Goal: Complete application form: Complete application form

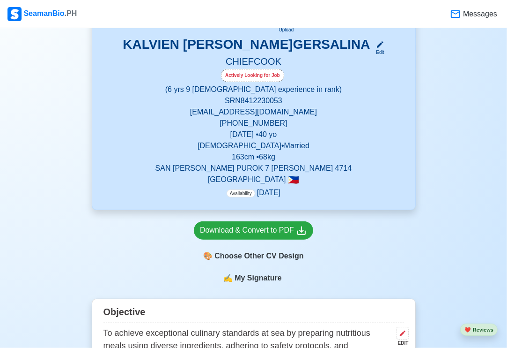
scroll to position [210, 0]
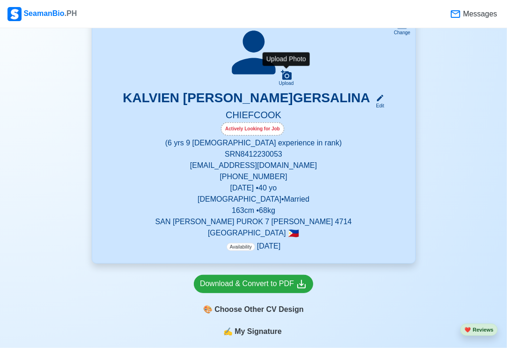
click at [287, 77] on icon at bounding box center [286, 74] width 11 height 11
click at [0, 0] on input "Upload" at bounding box center [0, 0] width 0 height 0
click at [285, 74] on icon at bounding box center [286, 74] width 11 height 11
click at [0, 0] on input "Upload" at bounding box center [0, 0] width 0 height 0
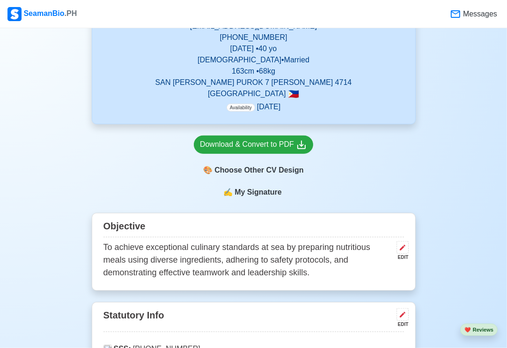
scroll to position [351, 0]
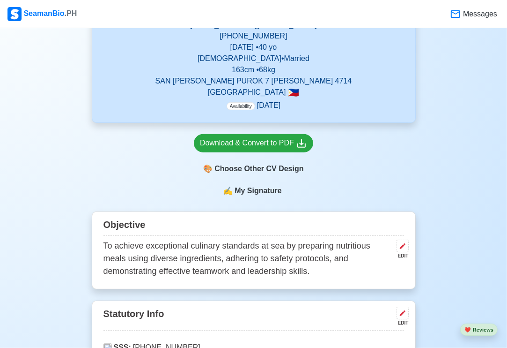
click at [266, 192] on span "My Signature" at bounding box center [258, 190] width 51 height 11
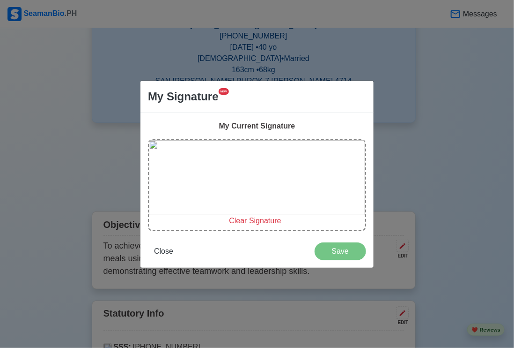
click at [279, 180] on img at bounding box center [257, 177] width 216 height 75
click at [280, 179] on img at bounding box center [257, 177] width 216 height 75
click at [283, 175] on img at bounding box center [257, 177] width 216 height 75
click at [247, 222] on span "Clear Signature" at bounding box center [255, 220] width 52 height 8
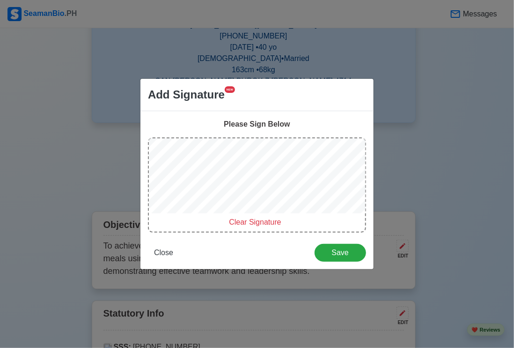
click at [238, 225] on span "Clear Signature" at bounding box center [255, 222] width 52 height 8
click at [254, 221] on span "Clear Signature" at bounding box center [255, 222] width 52 height 8
click at [262, 224] on span "Clear Signature" at bounding box center [255, 222] width 52 height 8
drag, startPoint x: 253, startPoint y: 221, endPoint x: 246, endPoint y: 215, distance: 10.0
click at [253, 221] on span "Clear Signature" at bounding box center [255, 222] width 52 height 8
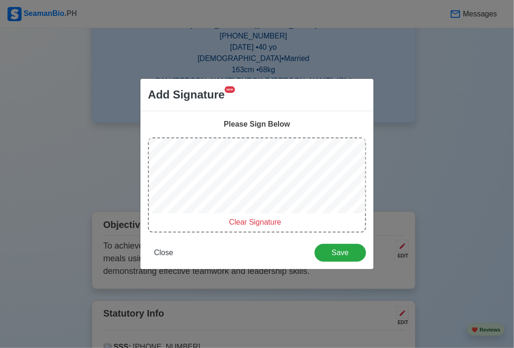
click at [245, 222] on span "Clear Signature" at bounding box center [255, 222] width 52 height 8
click at [248, 219] on span "Clear Signature" at bounding box center [255, 222] width 52 height 8
click at [248, 221] on span "Clear Signature" at bounding box center [255, 222] width 52 height 8
click at [253, 222] on span "Clear Signature" at bounding box center [255, 222] width 52 height 8
click at [248, 219] on span "Clear Signature" at bounding box center [255, 222] width 52 height 8
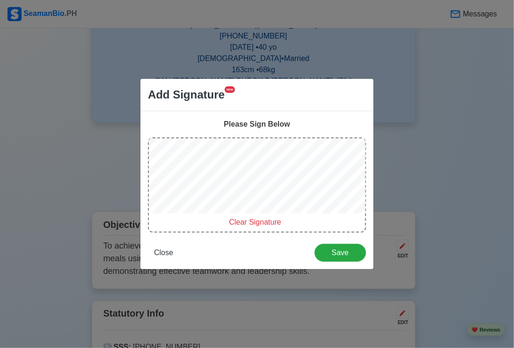
click at [248, 221] on span "Clear Signature" at bounding box center [255, 222] width 52 height 8
click at [260, 222] on span "Clear Signature" at bounding box center [255, 222] width 52 height 8
drag, startPoint x: 246, startPoint y: 223, endPoint x: 238, endPoint y: 216, distance: 10.0
click at [246, 223] on span "Clear Signature" at bounding box center [255, 222] width 52 height 8
click at [256, 224] on span "Clear Signature" at bounding box center [255, 222] width 52 height 8
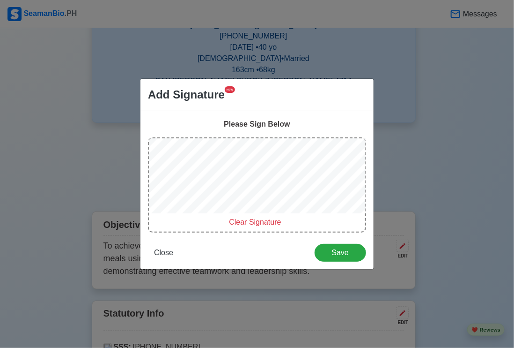
click at [242, 220] on span "Clear Signature" at bounding box center [255, 222] width 52 height 8
click at [244, 223] on span "Clear Signature" at bounding box center [255, 222] width 52 height 8
click at [258, 220] on span "Clear Signature" at bounding box center [255, 222] width 52 height 8
click at [246, 222] on span "Clear Signature" at bounding box center [255, 222] width 52 height 8
click at [251, 219] on span "Clear Signature" at bounding box center [255, 222] width 52 height 8
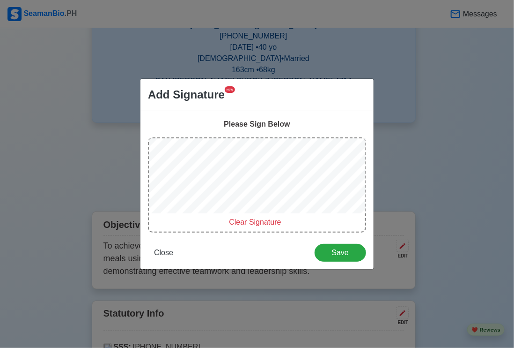
click at [250, 221] on span "Clear Signature" at bounding box center [255, 222] width 52 height 8
click at [239, 223] on span "Clear Signature" at bounding box center [255, 222] width 52 height 8
click at [260, 225] on span "Clear Signature" at bounding box center [255, 222] width 52 height 8
click at [252, 222] on span "Clear Signature" at bounding box center [255, 222] width 52 height 8
click at [240, 220] on span "Clear Signature" at bounding box center [255, 222] width 52 height 8
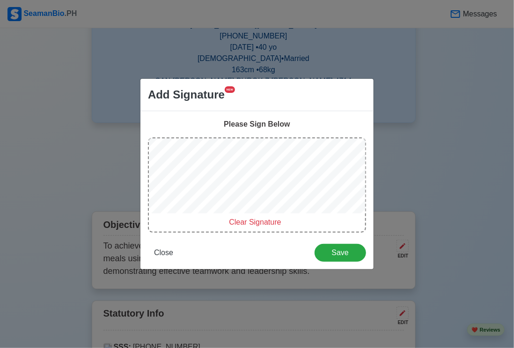
click at [264, 221] on span "Clear Signature" at bounding box center [255, 222] width 52 height 8
drag, startPoint x: 257, startPoint y: 220, endPoint x: 254, endPoint y: 214, distance: 6.7
click at [258, 219] on span "Clear Signature" at bounding box center [255, 222] width 52 height 8
click at [251, 219] on span "Clear Signature" at bounding box center [255, 222] width 52 height 8
click at [247, 220] on span "Clear Signature" at bounding box center [255, 222] width 52 height 8
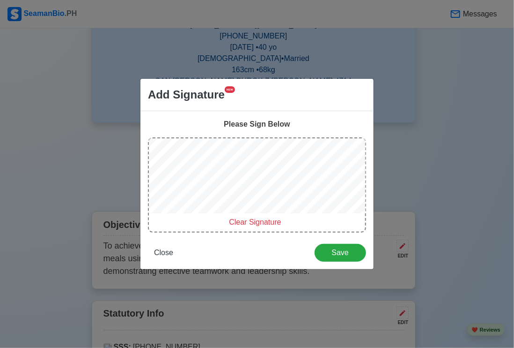
drag, startPoint x: 240, startPoint y: 222, endPoint x: 237, endPoint y: 216, distance: 6.9
click at [240, 221] on span "Clear Signature" at bounding box center [255, 222] width 52 height 8
click at [244, 220] on span "Clear Signature" at bounding box center [255, 222] width 52 height 8
click at [243, 221] on span "Clear Signature" at bounding box center [255, 222] width 52 height 8
drag, startPoint x: 246, startPoint y: 222, endPoint x: 234, endPoint y: 216, distance: 12.6
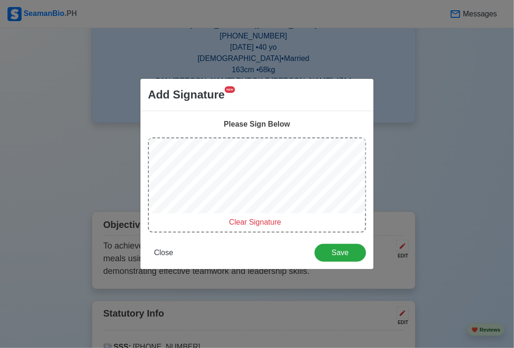
click at [246, 223] on span "Clear Signature" at bounding box center [255, 222] width 52 height 8
drag, startPoint x: 240, startPoint y: 223, endPoint x: 233, endPoint y: 217, distance: 9.1
click at [241, 223] on span "Clear Signature" at bounding box center [255, 222] width 52 height 8
click at [244, 222] on span "Clear Signature" at bounding box center [255, 222] width 52 height 8
click at [261, 222] on span "Clear Signature" at bounding box center [255, 222] width 52 height 8
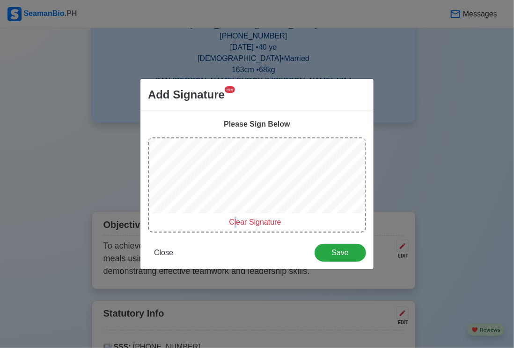
click at [236, 224] on span "Clear Signature" at bounding box center [255, 222] width 52 height 8
click at [257, 221] on span "Clear Signature" at bounding box center [255, 222] width 52 height 8
click at [245, 218] on span "Clear Signature" at bounding box center [255, 222] width 52 height 8
click at [240, 223] on span "Clear Signature" at bounding box center [255, 222] width 52 height 8
click at [241, 223] on span "Clear Signature" at bounding box center [255, 222] width 52 height 8
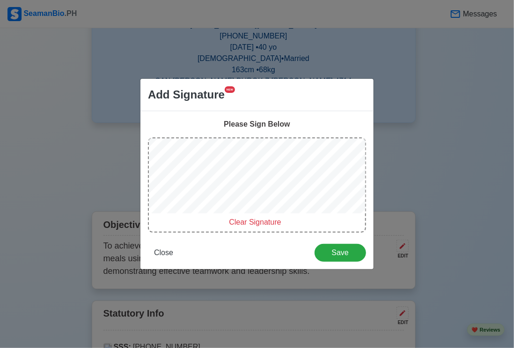
click at [237, 220] on span "Clear Signature" at bounding box center [255, 222] width 52 height 8
click at [248, 223] on span "Clear Signature" at bounding box center [255, 222] width 52 height 8
drag, startPoint x: 246, startPoint y: 221, endPoint x: 241, endPoint y: 215, distance: 7.7
click at [246, 221] on span "Clear Signature" at bounding box center [255, 222] width 52 height 8
drag, startPoint x: 238, startPoint y: 221, endPoint x: 235, endPoint y: 217, distance: 4.8
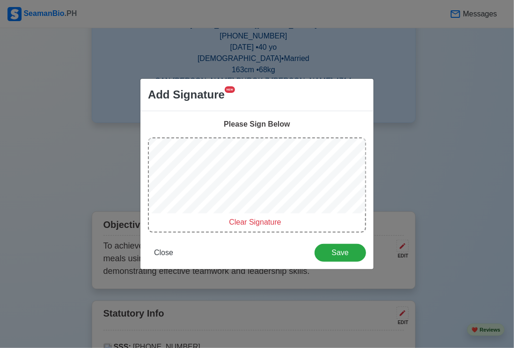
click at [238, 221] on span "Clear Signature" at bounding box center [255, 222] width 52 height 8
drag, startPoint x: 344, startPoint y: 254, endPoint x: 320, endPoint y: 241, distance: 27.3
click at [343, 253] on span "Save" at bounding box center [340, 252] width 39 height 8
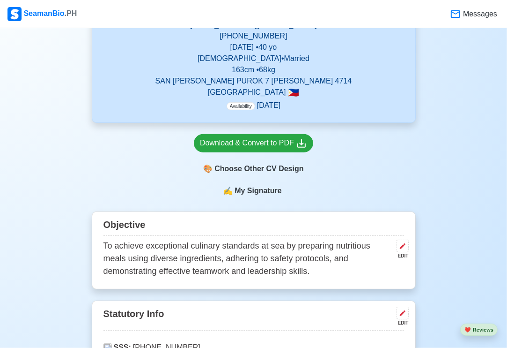
click at [253, 190] on span "My Signature" at bounding box center [258, 190] width 51 height 11
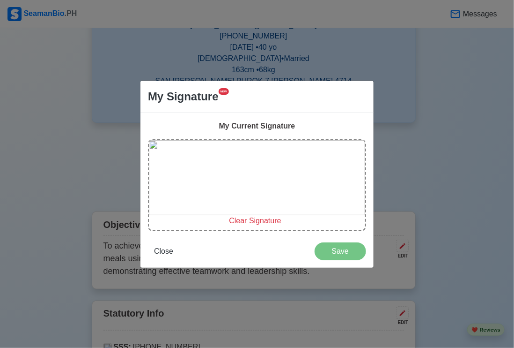
click at [251, 220] on span "Clear Signature" at bounding box center [255, 220] width 52 height 8
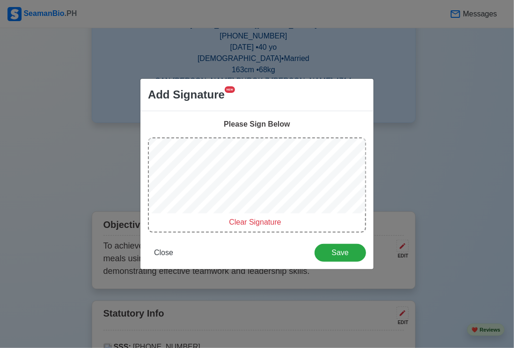
click at [238, 219] on span "Clear Signature" at bounding box center [255, 222] width 52 height 8
drag, startPoint x: 249, startPoint y: 220, endPoint x: 246, endPoint y: 215, distance: 6.8
click at [251, 220] on span "Clear Signature" at bounding box center [255, 222] width 52 height 8
click at [246, 220] on span "Clear Signature" at bounding box center [255, 222] width 52 height 8
click at [243, 222] on span "Clear Signature" at bounding box center [255, 222] width 52 height 8
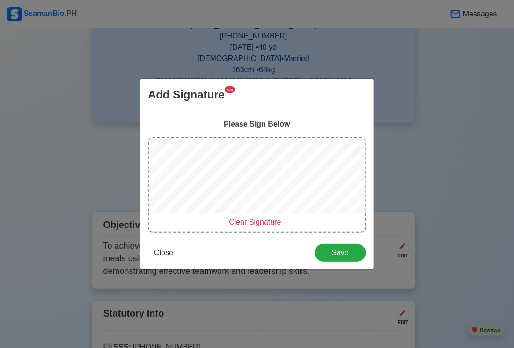
click at [246, 223] on span "Clear Signature" at bounding box center [255, 222] width 52 height 8
drag, startPoint x: 248, startPoint y: 224, endPoint x: 244, endPoint y: 218, distance: 7.0
click at [249, 224] on span "Clear Signature" at bounding box center [255, 222] width 52 height 8
drag, startPoint x: 240, startPoint y: 223, endPoint x: 234, endPoint y: 219, distance: 7.0
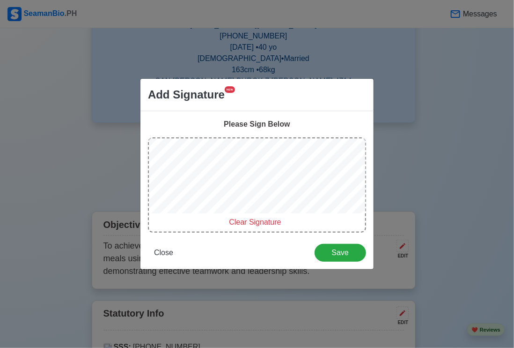
click at [240, 223] on span "Clear Signature" at bounding box center [255, 222] width 52 height 8
click at [253, 224] on span "Clear Signature" at bounding box center [255, 222] width 52 height 8
drag, startPoint x: 237, startPoint y: 222, endPoint x: 231, endPoint y: 219, distance: 6.5
click at [237, 222] on span "Clear Signature" at bounding box center [255, 222] width 52 height 8
click at [272, 220] on span "Clear Signature" at bounding box center [255, 222] width 52 height 8
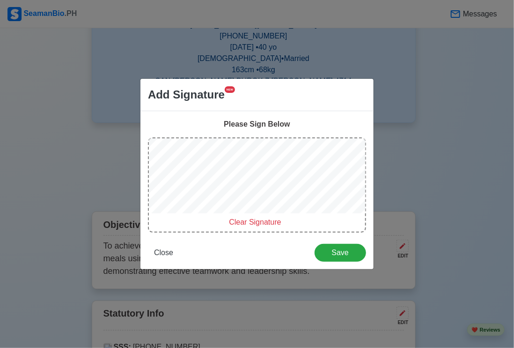
click at [240, 224] on span "Clear Signature" at bounding box center [255, 222] width 52 height 8
click at [239, 225] on span "Clear Signature" at bounding box center [255, 222] width 52 height 8
click at [240, 224] on span "Clear Signature" at bounding box center [255, 222] width 52 height 8
click at [242, 224] on span "Clear Signature" at bounding box center [255, 222] width 52 height 8
click at [239, 225] on span "Clear Signature" at bounding box center [255, 222] width 52 height 8
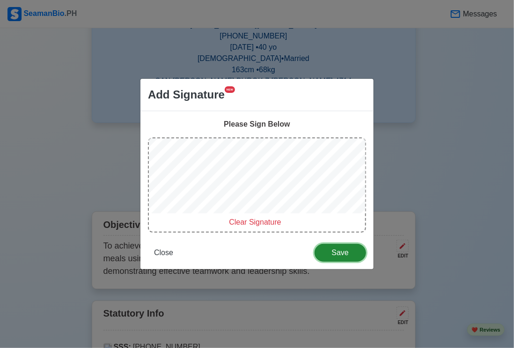
click at [346, 254] on span "Save" at bounding box center [340, 252] width 39 height 8
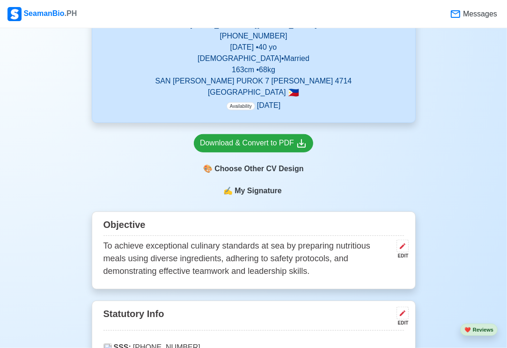
click at [261, 193] on span "My Signature" at bounding box center [258, 190] width 51 height 11
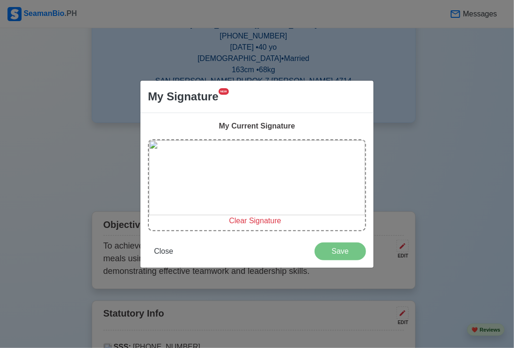
click at [255, 195] on img at bounding box center [257, 177] width 216 height 75
click at [255, 221] on span "Clear Signature" at bounding box center [255, 220] width 52 height 8
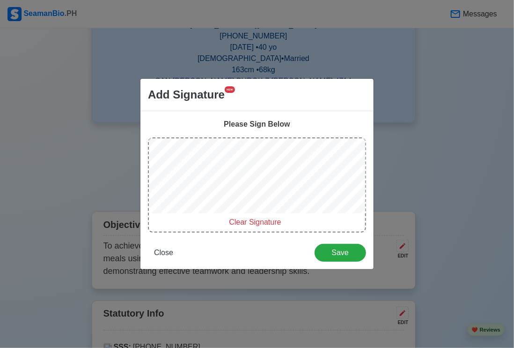
drag, startPoint x: 244, startPoint y: 225, endPoint x: 234, endPoint y: 215, distance: 13.9
click at [245, 225] on span "Clear Signature" at bounding box center [255, 222] width 52 height 8
click at [250, 220] on span "Clear Signature" at bounding box center [255, 222] width 52 height 8
click at [240, 218] on span "Clear Signature" at bounding box center [255, 222] width 52 height 8
click at [244, 223] on span "Clear Signature" at bounding box center [255, 222] width 52 height 8
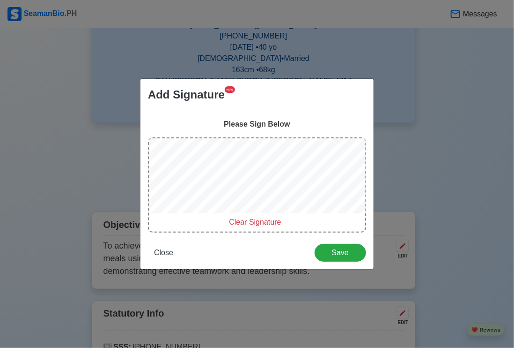
click at [243, 222] on span "Clear Signature" at bounding box center [255, 222] width 52 height 8
drag, startPoint x: 246, startPoint y: 224, endPoint x: 243, endPoint y: 220, distance: 5.6
click at [246, 223] on span "Clear Signature" at bounding box center [255, 222] width 52 height 8
click at [244, 224] on span "Clear Signature" at bounding box center [255, 222] width 52 height 8
click at [243, 222] on span "Clear Signature" at bounding box center [255, 222] width 52 height 8
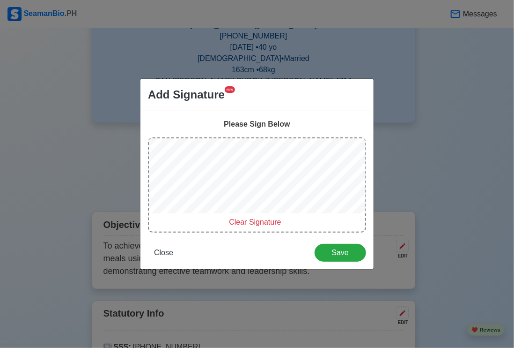
drag, startPoint x: 243, startPoint y: 224, endPoint x: 239, endPoint y: 218, distance: 6.8
click at [243, 223] on span "Clear Signature" at bounding box center [255, 222] width 52 height 8
click at [261, 220] on span "Clear Signature" at bounding box center [255, 222] width 52 height 8
click at [243, 220] on span "Clear Signature" at bounding box center [255, 222] width 52 height 8
click at [245, 222] on span "Clear Signature" at bounding box center [255, 222] width 52 height 8
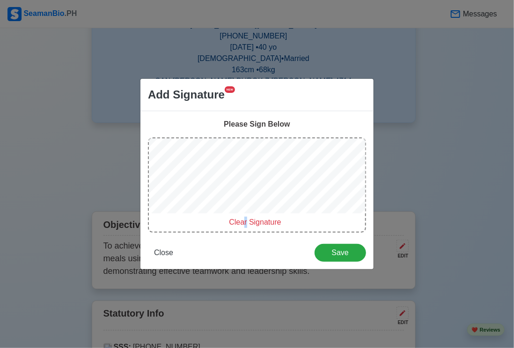
click at [247, 222] on span "Clear Signature" at bounding box center [255, 222] width 52 height 8
click at [246, 221] on span "Clear Signature" at bounding box center [255, 222] width 52 height 8
click at [265, 224] on span "Clear Signature" at bounding box center [255, 222] width 52 height 8
click at [260, 220] on span "Clear Signature" at bounding box center [255, 222] width 52 height 8
click at [247, 225] on span "Clear Signature" at bounding box center [255, 222] width 52 height 8
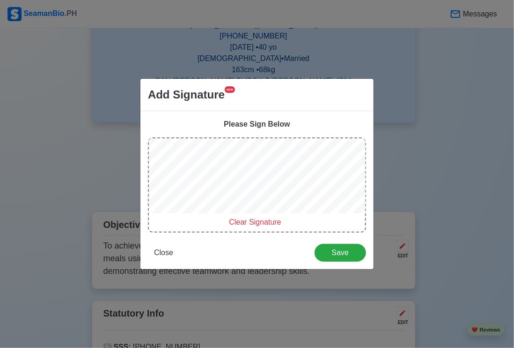
drag, startPoint x: 247, startPoint y: 224, endPoint x: 223, endPoint y: 217, distance: 25.7
click at [247, 223] on span "Clear Signature" at bounding box center [255, 222] width 52 height 8
click at [251, 221] on span "Clear Signature" at bounding box center [255, 222] width 52 height 8
click at [242, 219] on span "Clear Signature" at bounding box center [255, 222] width 52 height 8
drag, startPoint x: 240, startPoint y: 222, endPoint x: 229, endPoint y: 215, distance: 13.3
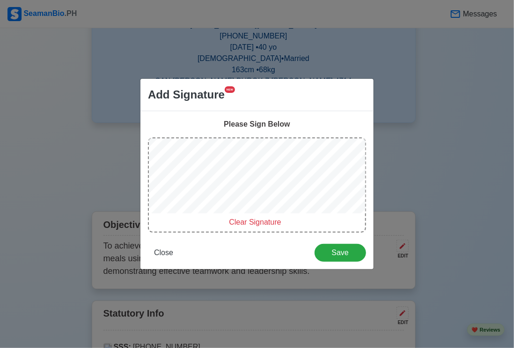
click at [240, 221] on span "Clear Signature" at bounding box center [255, 222] width 52 height 8
drag, startPoint x: 243, startPoint y: 221, endPoint x: 238, endPoint y: 219, distance: 5.2
click at [243, 221] on span "Clear Signature" at bounding box center [255, 222] width 52 height 8
click at [239, 220] on span "Clear Signature" at bounding box center [255, 222] width 52 height 8
click at [260, 223] on span "Clear Signature" at bounding box center [255, 222] width 52 height 8
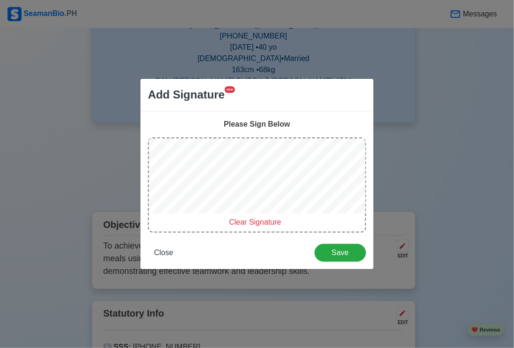
click at [246, 220] on span "Clear Signature" at bounding box center [255, 222] width 52 height 8
drag, startPoint x: 252, startPoint y: 221, endPoint x: 236, endPoint y: 215, distance: 17.1
click at [251, 221] on span "Clear Signature" at bounding box center [255, 222] width 52 height 8
click at [261, 223] on span "Clear Signature" at bounding box center [255, 222] width 52 height 8
click at [241, 224] on span "Clear Signature" at bounding box center [255, 222] width 52 height 8
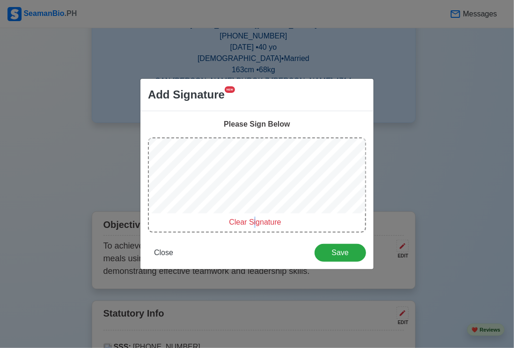
click at [254, 223] on span "Clear Signature" at bounding box center [255, 222] width 52 height 8
click at [248, 222] on span "Clear Signature" at bounding box center [255, 222] width 52 height 8
click at [252, 221] on span "Clear Signature" at bounding box center [255, 222] width 52 height 8
click at [257, 224] on span "Clear Signature" at bounding box center [255, 222] width 52 height 8
click at [245, 221] on span "Clear Signature" at bounding box center [255, 222] width 52 height 8
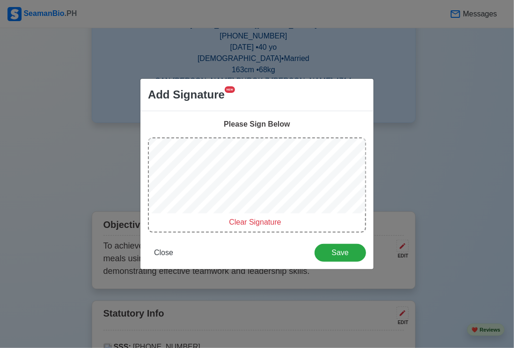
click at [246, 222] on span "Clear Signature" at bounding box center [255, 222] width 52 height 8
click at [252, 221] on span "Clear Signature" at bounding box center [255, 222] width 52 height 8
drag, startPoint x: 252, startPoint y: 223, endPoint x: 234, endPoint y: 220, distance: 18.0
click at [251, 223] on span "Clear Signature" at bounding box center [255, 222] width 52 height 8
click at [244, 222] on span "Clear Signature" at bounding box center [255, 222] width 52 height 8
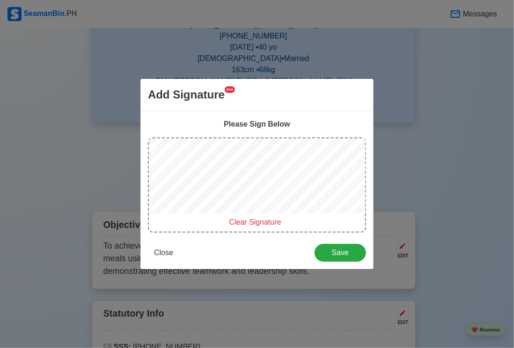
click at [236, 221] on span "Clear Signature" at bounding box center [255, 222] width 52 height 8
click at [236, 220] on span "Clear Signature" at bounding box center [255, 222] width 52 height 8
click at [250, 222] on span "Clear Signature" at bounding box center [255, 222] width 52 height 8
click at [242, 222] on span "Clear Signature" at bounding box center [255, 222] width 52 height 8
click at [236, 222] on span "Clear Signature" at bounding box center [255, 222] width 52 height 8
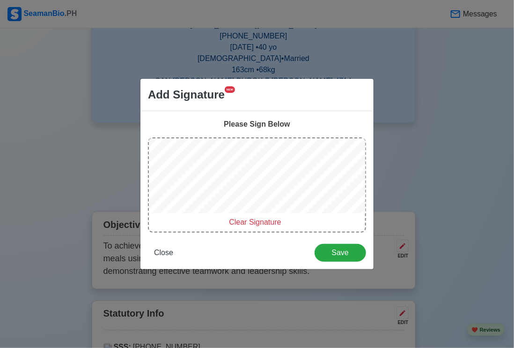
click at [241, 223] on span "Clear Signature" at bounding box center [255, 222] width 52 height 8
click at [247, 222] on span "Clear Signature" at bounding box center [255, 222] width 52 height 8
click at [262, 222] on span "Clear Signature" at bounding box center [255, 222] width 52 height 8
click at [240, 222] on span "Clear Signature" at bounding box center [255, 222] width 52 height 8
click at [240, 220] on div "Clear Signature" at bounding box center [257, 184] width 218 height 95
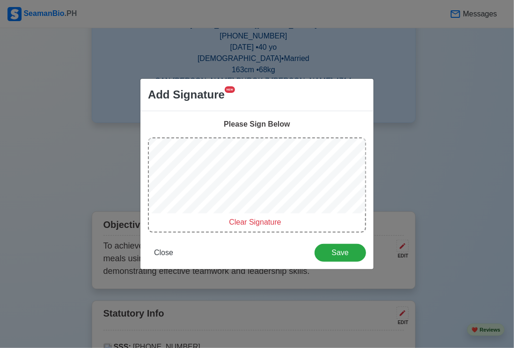
click at [245, 221] on span "Clear Signature" at bounding box center [255, 222] width 52 height 8
click at [253, 224] on span "Clear Signature" at bounding box center [255, 222] width 52 height 8
click at [243, 225] on span "Clear Signature" at bounding box center [255, 222] width 52 height 8
click at [246, 219] on span "Clear Signature" at bounding box center [255, 222] width 52 height 8
click at [238, 220] on span "Clear Signature" at bounding box center [255, 222] width 52 height 8
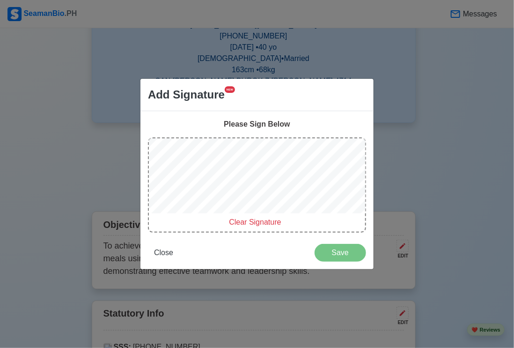
click at [251, 224] on span "Clear Signature" at bounding box center [255, 222] width 52 height 8
click at [257, 224] on span "Clear Signature" at bounding box center [255, 222] width 52 height 8
click at [236, 222] on span "Clear Signature" at bounding box center [255, 222] width 52 height 8
drag, startPoint x: 234, startPoint y: 226, endPoint x: 231, endPoint y: 216, distance: 9.8
click at [235, 224] on span "Clear Signature" at bounding box center [255, 222] width 52 height 8
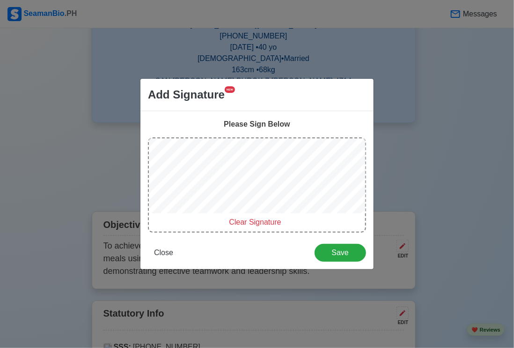
click at [244, 221] on span "Clear Signature" at bounding box center [255, 222] width 52 height 8
click at [246, 221] on span "Clear Signature" at bounding box center [255, 222] width 52 height 8
drag, startPoint x: 253, startPoint y: 220, endPoint x: 243, endPoint y: 215, distance: 11.1
click at [252, 219] on span "Clear Signature" at bounding box center [255, 222] width 52 height 8
click at [241, 221] on span "Clear Signature" at bounding box center [255, 222] width 52 height 8
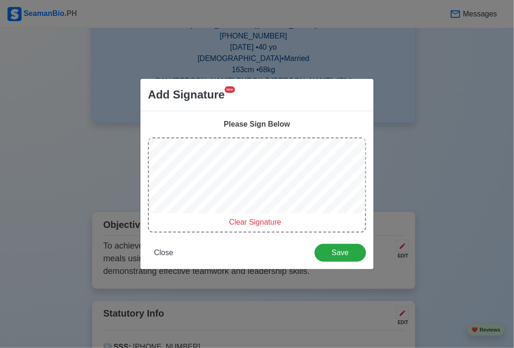
drag, startPoint x: 248, startPoint y: 221, endPoint x: 242, endPoint y: 217, distance: 6.5
click at [246, 220] on span "Clear Signature" at bounding box center [255, 222] width 52 height 8
drag, startPoint x: 240, startPoint y: 222, endPoint x: 230, endPoint y: 214, distance: 13.0
click at [239, 220] on span "Clear Signature" at bounding box center [255, 222] width 52 height 8
drag, startPoint x: 249, startPoint y: 222, endPoint x: 238, endPoint y: 217, distance: 12.4
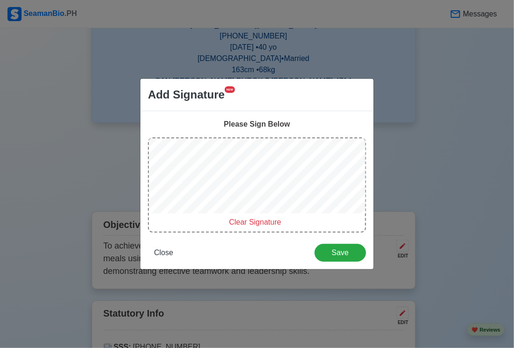
click at [249, 222] on span "Clear Signature" at bounding box center [255, 222] width 52 height 8
click at [246, 221] on span "Clear Signature" at bounding box center [255, 222] width 52 height 8
drag, startPoint x: 250, startPoint y: 223, endPoint x: 253, endPoint y: 218, distance: 6.1
click at [250, 223] on span "Clear Signature" at bounding box center [255, 222] width 52 height 8
drag, startPoint x: 246, startPoint y: 221, endPoint x: 241, endPoint y: 215, distance: 8.0
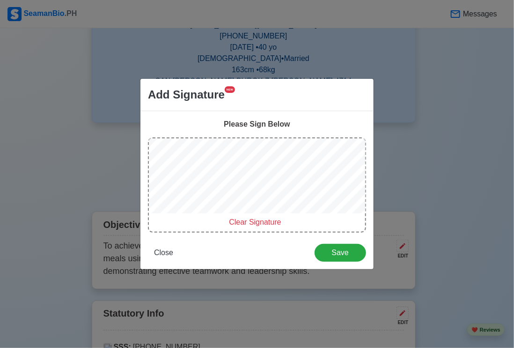
click at [246, 221] on span "Clear Signature" at bounding box center [255, 222] width 52 height 8
drag, startPoint x: 263, startPoint y: 221, endPoint x: 245, endPoint y: 216, distance: 18.8
click at [264, 221] on span "Clear Signature" at bounding box center [255, 222] width 52 height 8
drag, startPoint x: 247, startPoint y: 218, endPoint x: 237, endPoint y: 216, distance: 10.6
click at [248, 218] on span "Clear Signature" at bounding box center [255, 222] width 52 height 8
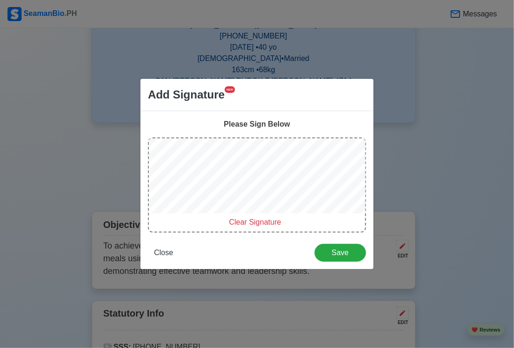
click at [255, 221] on span "Clear Signature" at bounding box center [255, 222] width 52 height 8
drag, startPoint x: 252, startPoint y: 220, endPoint x: 246, endPoint y: 217, distance: 6.5
click at [251, 220] on span "Clear Signature" at bounding box center [255, 222] width 52 height 8
click at [244, 222] on span "Clear Signature" at bounding box center [255, 222] width 52 height 8
drag, startPoint x: 244, startPoint y: 219, endPoint x: 239, endPoint y: 220, distance: 4.8
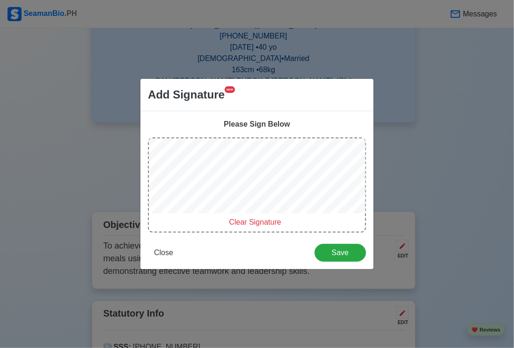
click at [244, 220] on span "Clear Signature" at bounding box center [255, 222] width 52 height 8
drag, startPoint x: 249, startPoint y: 222, endPoint x: 246, endPoint y: 216, distance: 6.5
click at [250, 222] on span "Clear Signature" at bounding box center [255, 222] width 52 height 8
click at [246, 218] on span "Clear Signature" at bounding box center [255, 222] width 52 height 8
drag, startPoint x: 246, startPoint y: 222, endPoint x: 242, endPoint y: 220, distance: 4.9
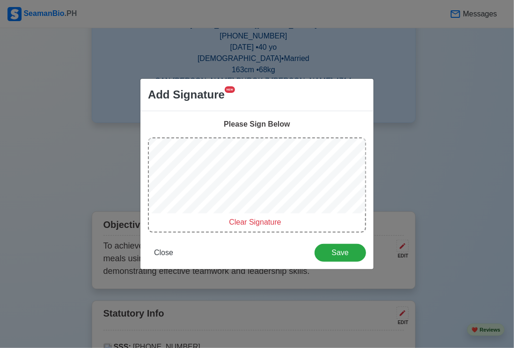
click at [246, 222] on span "Clear Signature" at bounding box center [255, 222] width 52 height 8
click at [242, 221] on span "Clear Signature" at bounding box center [255, 222] width 52 height 8
click at [236, 222] on span "Clear Signature" at bounding box center [255, 222] width 52 height 8
click at [349, 250] on span "Save" at bounding box center [340, 252] width 39 height 8
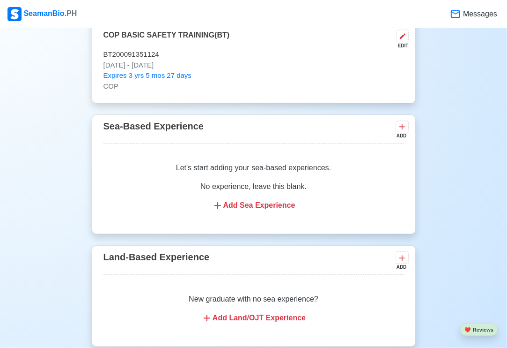
scroll to position [1897, 0]
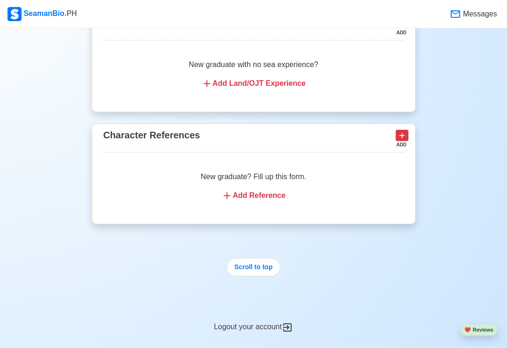
click at [400, 131] on icon at bounding box center [402, 135] width 9 height 9
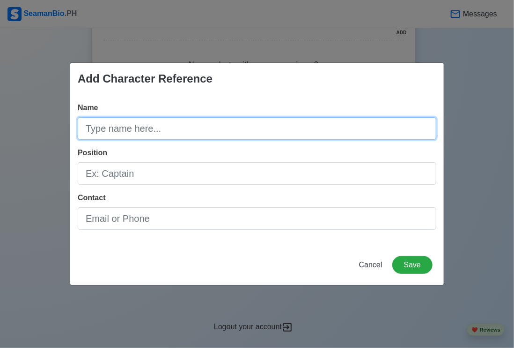
click at [179, 126] on input "Name" at bounding box center [257, 128] width 359 height 22
type input "w"
type input "[PERSON_NAME] GERSALINA"
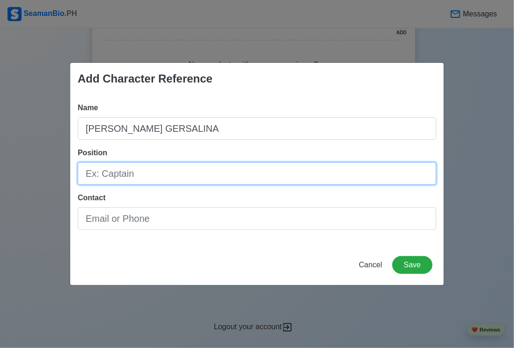
click at [89, 172] on input "Position" at bounding box center [257, 173] width 359 height 22
type input "CHIEF ENGINEER"
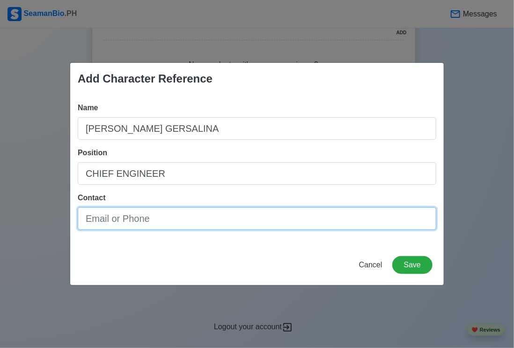
click at [162, 218] on input "Contact" at bounding box center [257, 218] width 359 height 22
type input "09472560338"
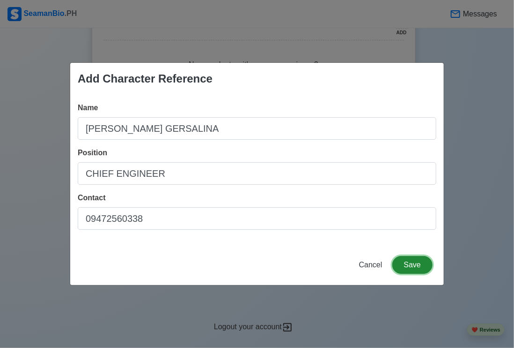
click at [416, 267] on button "Save" at bounding box center [413, 265] width 40 height 18
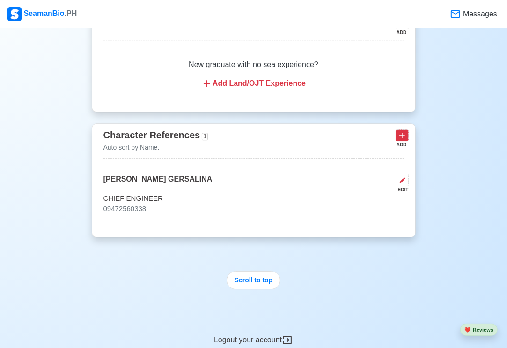
click at [405, 132] on icon at bounding box center [402, 135] width 9 height 9
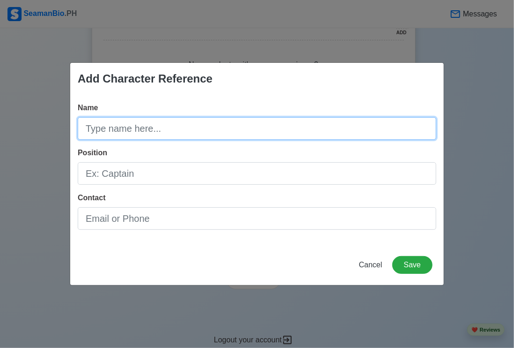
click at [92, 130] on input "Name" at bounding box center [257, 128] width 359 height 22
type input "[PERSON_NAME]"
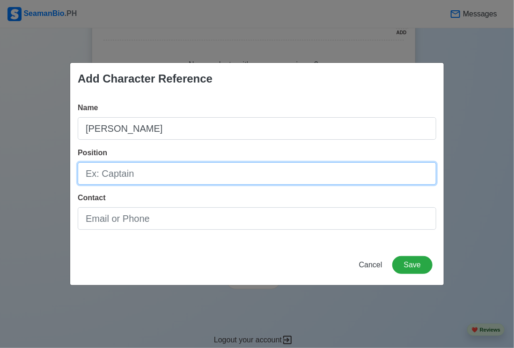
click at [146, 179] on input "Position" at bounding box center [257, 173] width 359 height 22
type input "CHIEF [PERSON_NAME]"
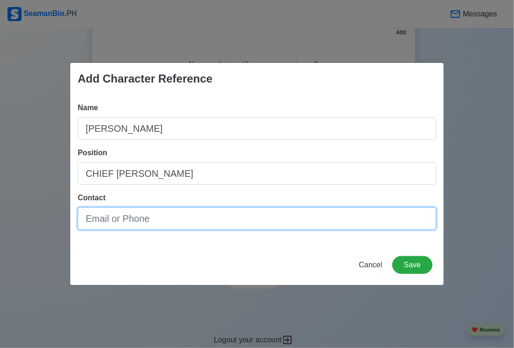
click at [156, 221] on input "Contact" at bounding box center [257, 218] width 359 height 22
type input "0"
type input "09753780363"
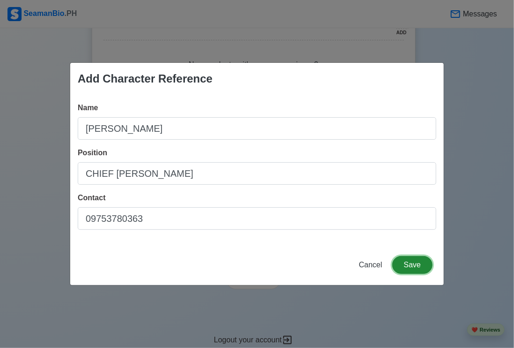
click at [421, 261] on button "Save" at bounding box center [413, 265] width 40 height 18
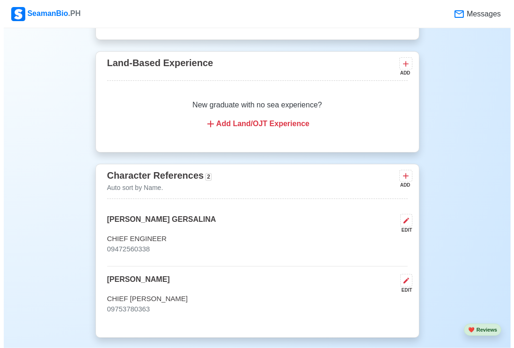
scroll to position [1803, 0]
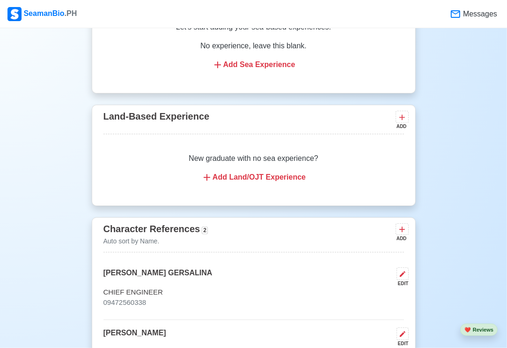
click at [401, 125] on div "ADD" at bounding box center [401, 126] width 11 height 7
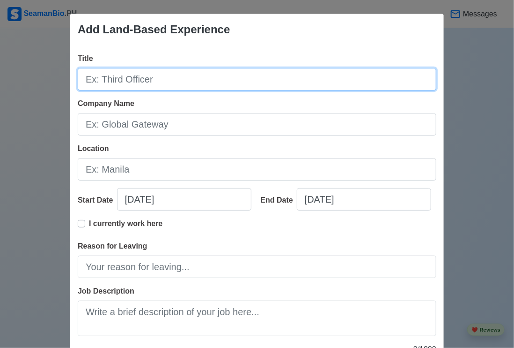
click at [161, 80] on input "Title" at bounding box center [257, 79] width 359 height 22
type input "CHIEF [PERSON_NAME]"
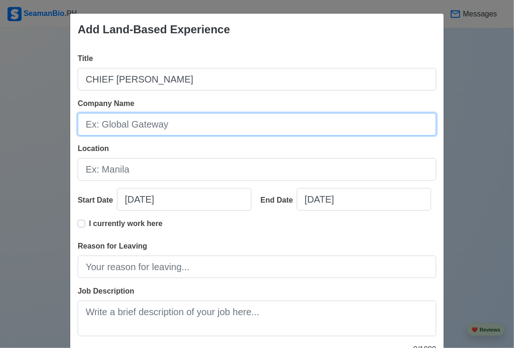
click at [175, 125] on input "Company Name" at bounding box center [257, 124] width 359 height 22
type input "LEONIS NAVIGATION"
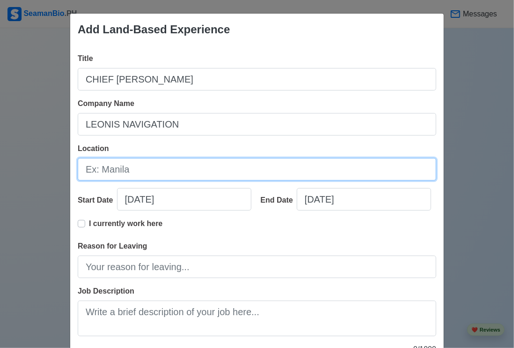
click at [141, 172] on input "Location" at bounding box center [257, 169] width 359 height 22
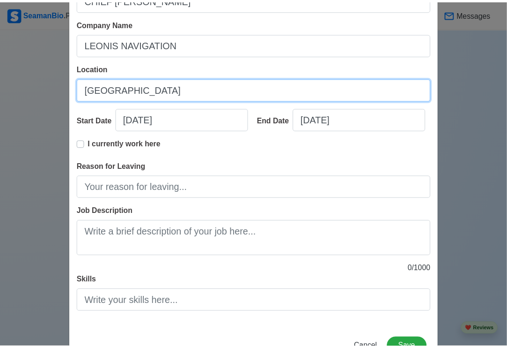
scroll to position [112, 0]
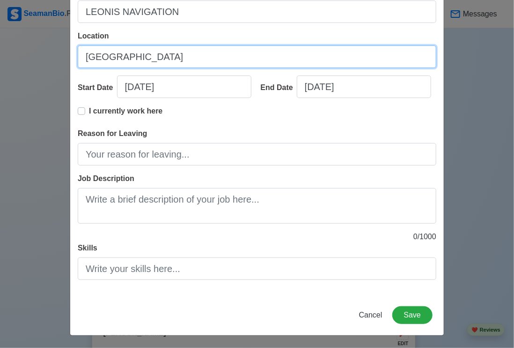
type input "[GEOGRAPHIC_DATA]"
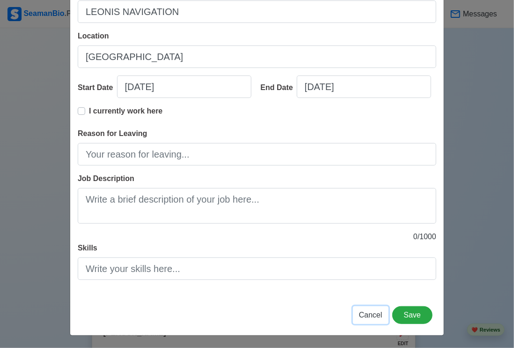
click at [367, 313] on span "Cancel" at bounding box center [370, 315] width 23 height 8
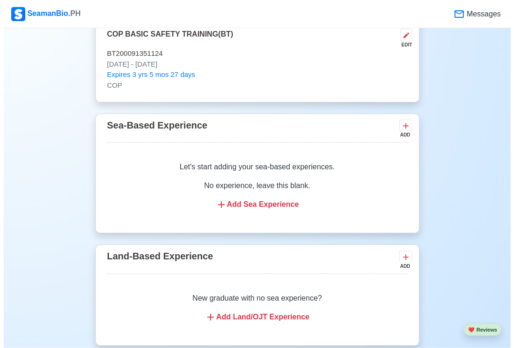
scroll to position [1663, 0]
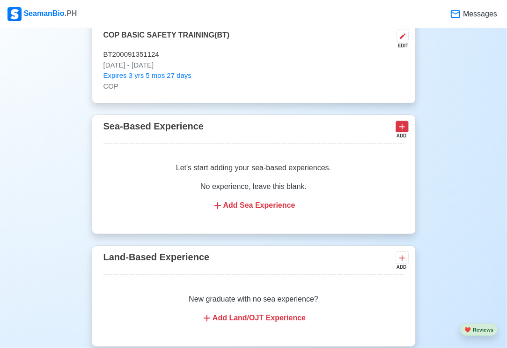
click at [403, 126] on icon at bounding box center [402, 126] width 9 height 9
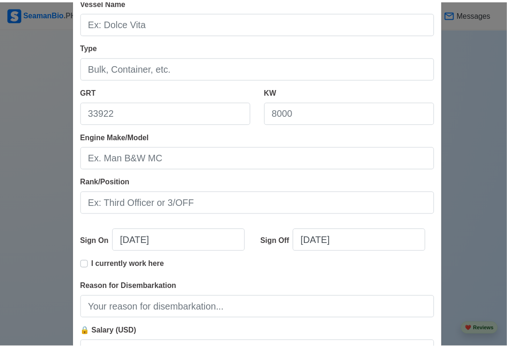
scroll to position [186, 0]
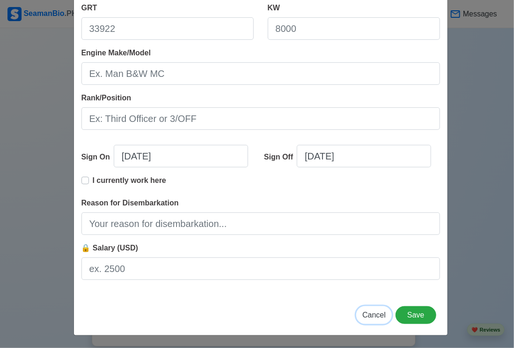
click at [378, 317] on span "Cancel" at bounding box center [374, 315] width 23 height 8
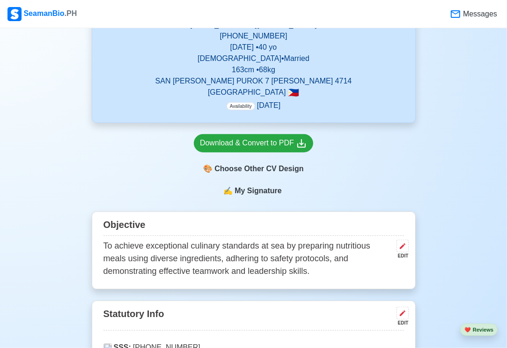
scroll to position [210, 0]
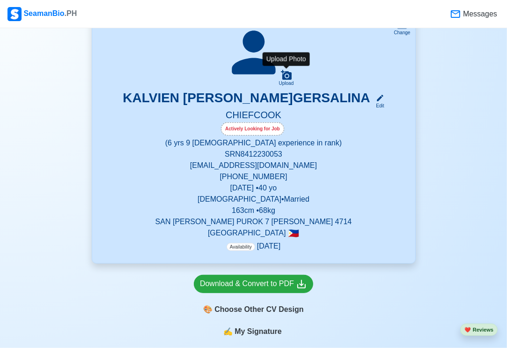
click at [290, 77] on icon at bounding box center [286, 75] width 11 height 10
click at [0, 0] on input "Upload" at bounding box center [0, 0] width 0 height 0
